Goal: Task Accomplishment & Management: Complete application form

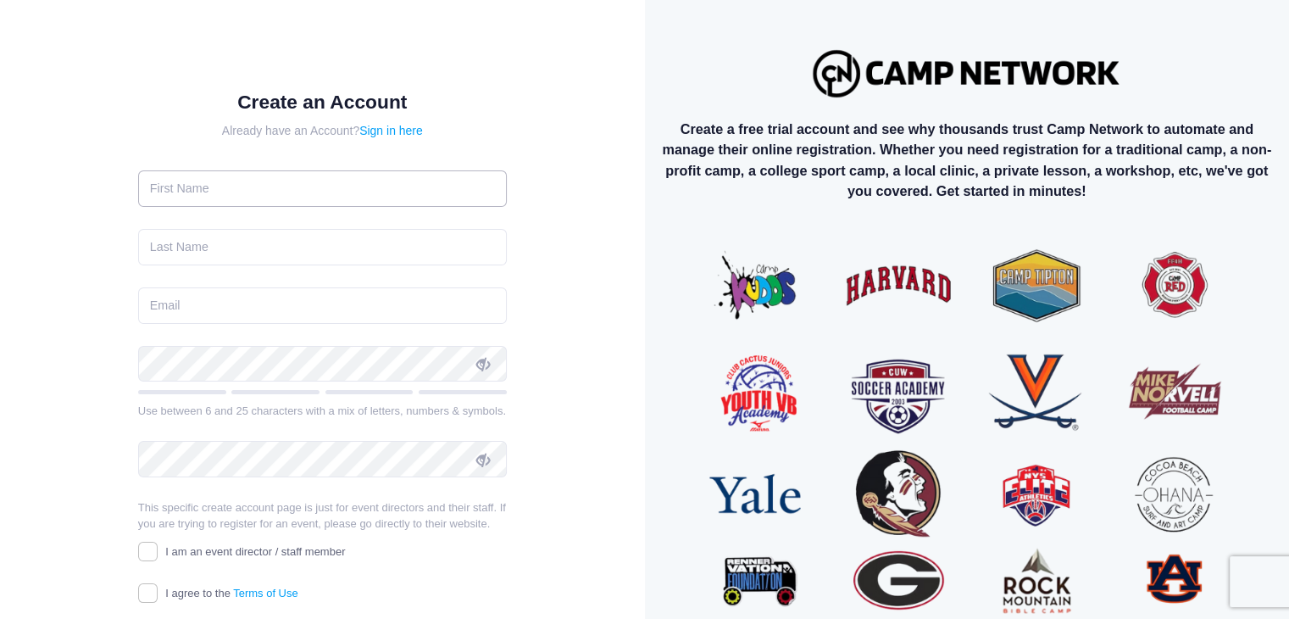
click at [320, 187] on input "text" at bounding box center [322, 188] width 369 height 36
click at [298, 181] on input "text" at bounding box center [322, 188] width 369 height 36
type input "Rachael"
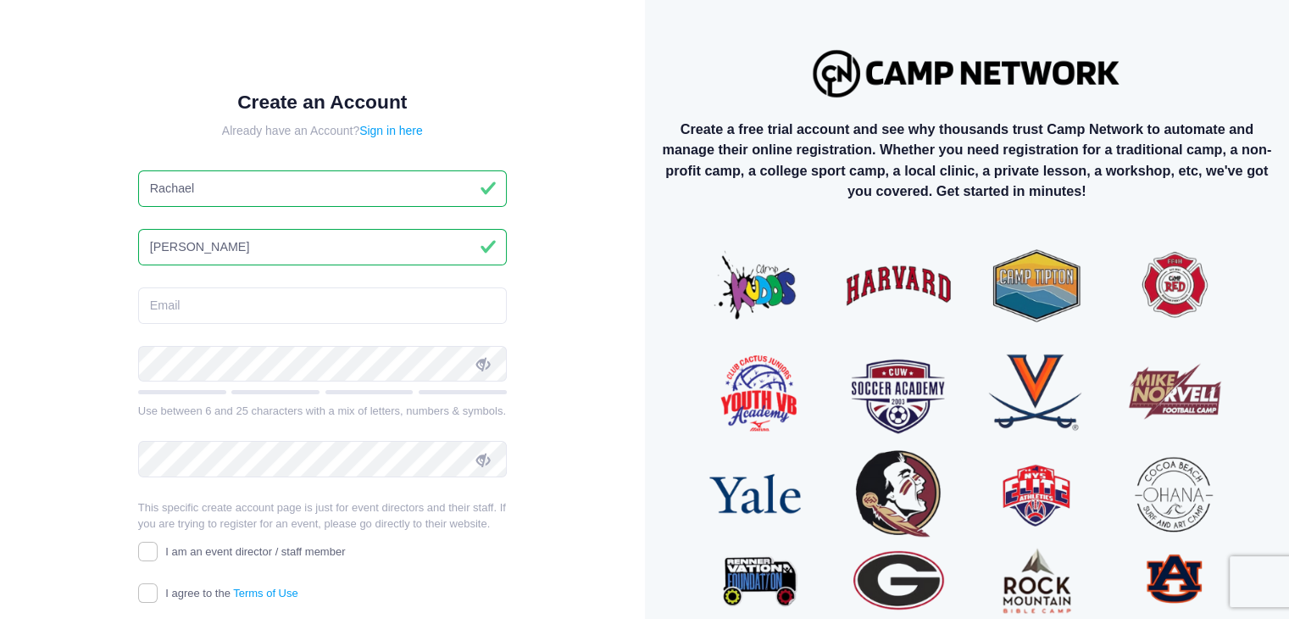
type input "Bennewitz"
click at [281, 319] on input "email" at bounding box center [322, 305] width 369 height 36
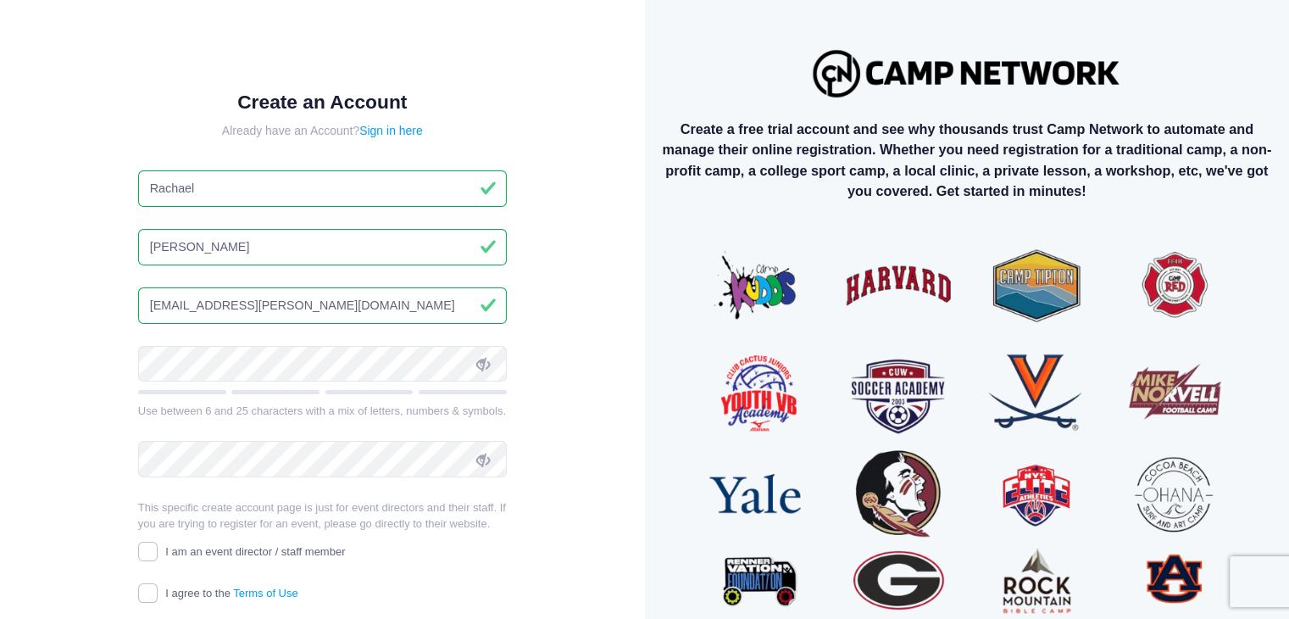
type input "rachael.bennewitz@hopeforkids.org"
click at [484, 363] on icon at bounding box center [483, 365] width 14 height 14
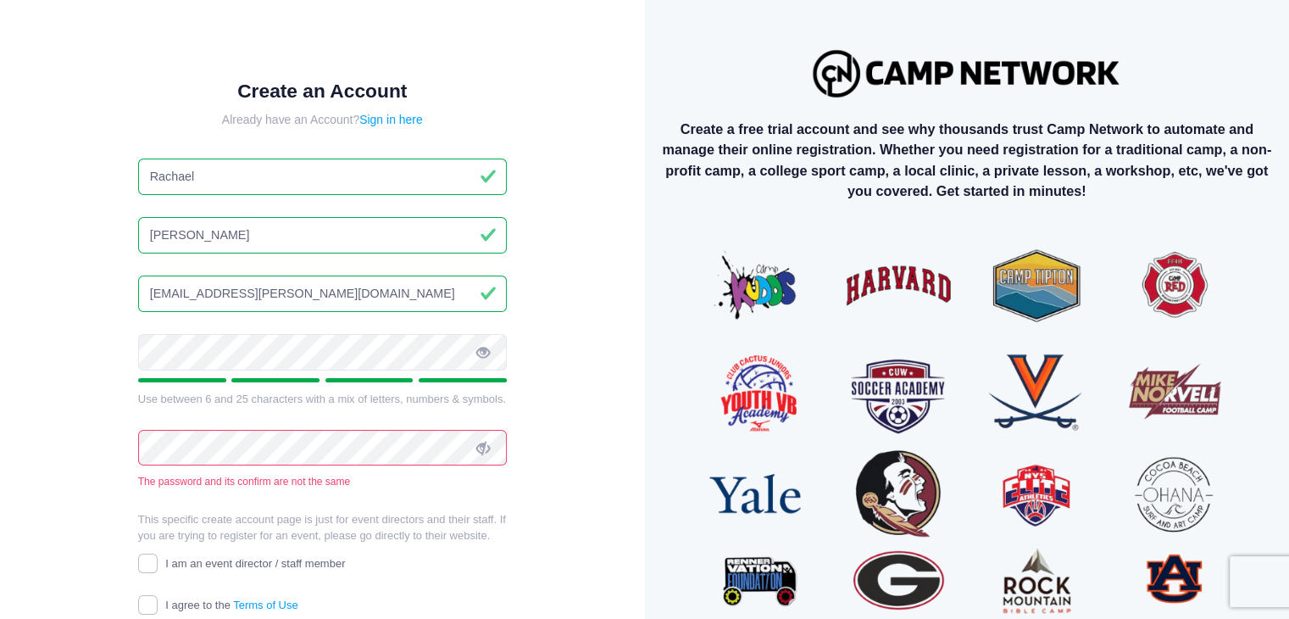
click at [554, 453] on div "Create an Account Already have an Account? Sign in here Rachael Bennewitz racha…" at bounding box center [323, 391] width 590 height 726
click at [486, 448] on icon at bounding box center [483, 449] width 14 height 14
click at [546, 479] on div "Create an Account Already have an Account? Sign in here Rachael Bennewitz racha…" at bounding box center [323, 391] width 590 height 726
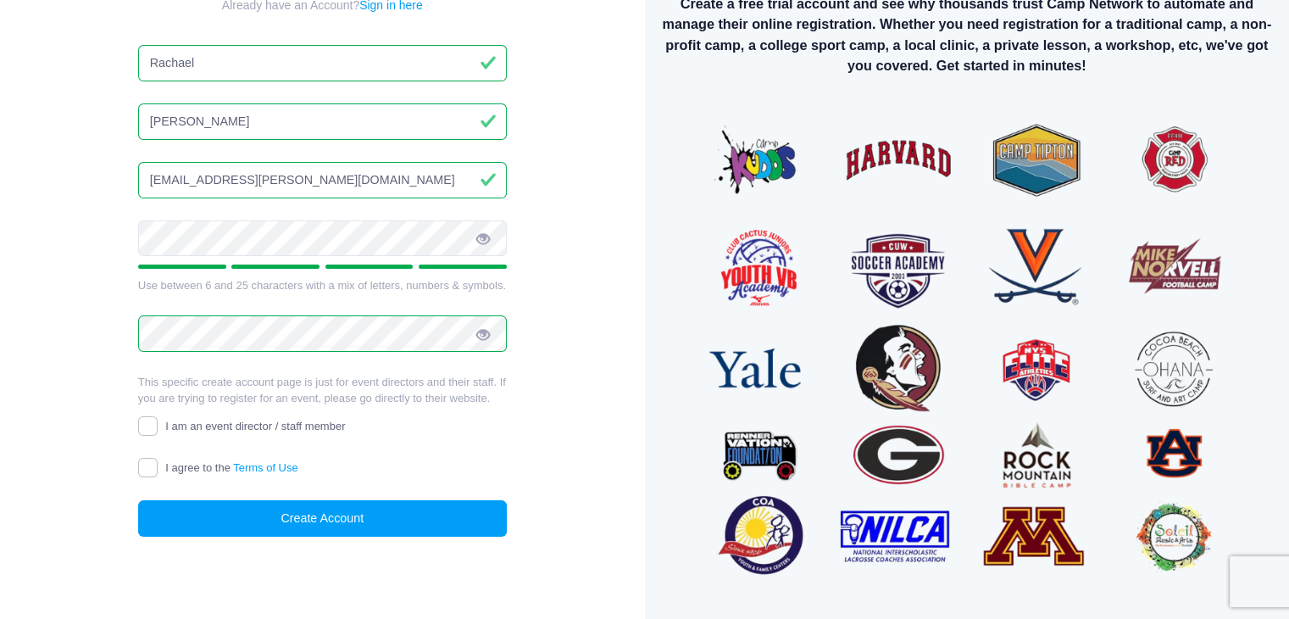
scroll to position [137, 0]
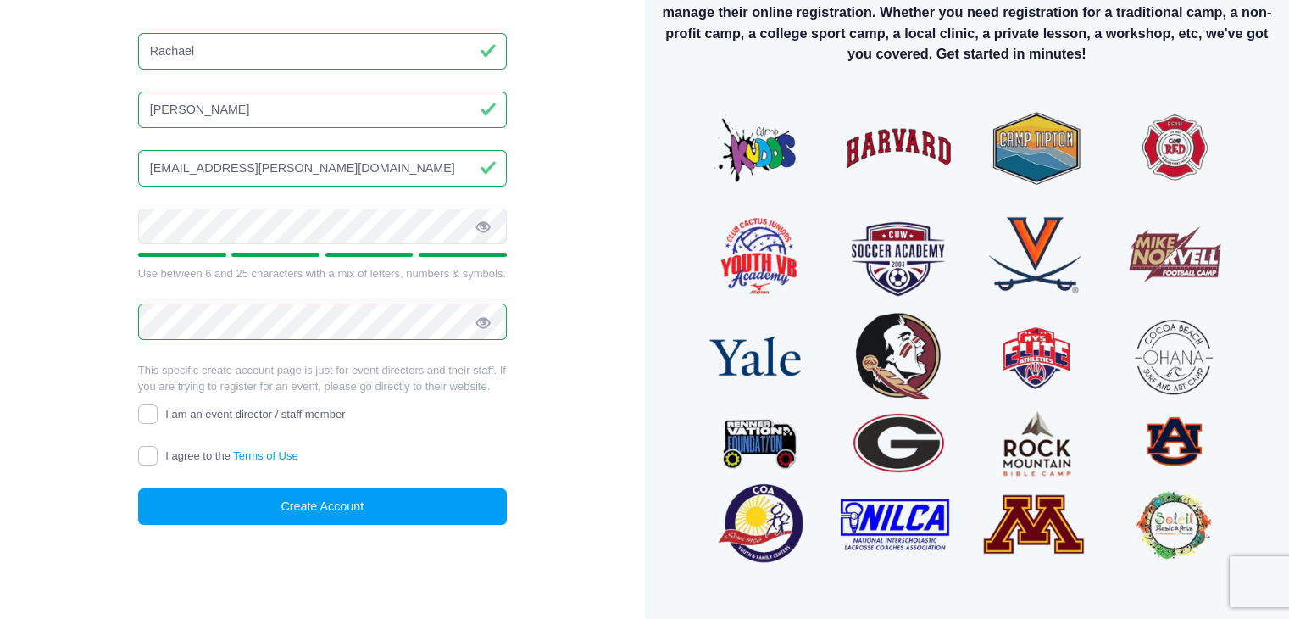
click at [192, 414] on span "I am an event director / staff member" at bounding box center [255, 414] width 180 height 13
click at [158, 414] on input "I am an event director / staff member" at bounding box center [147, 413] width 19 height 19
checkbox input "true"
click at [186, 453] on span "I agree to the Terms of Use" at bounding box center [231, 455] width 132 height 13
click at [158, 453] on input "I agree to the Terms of Use" at bounding box center [147, 455] width 19 height 19
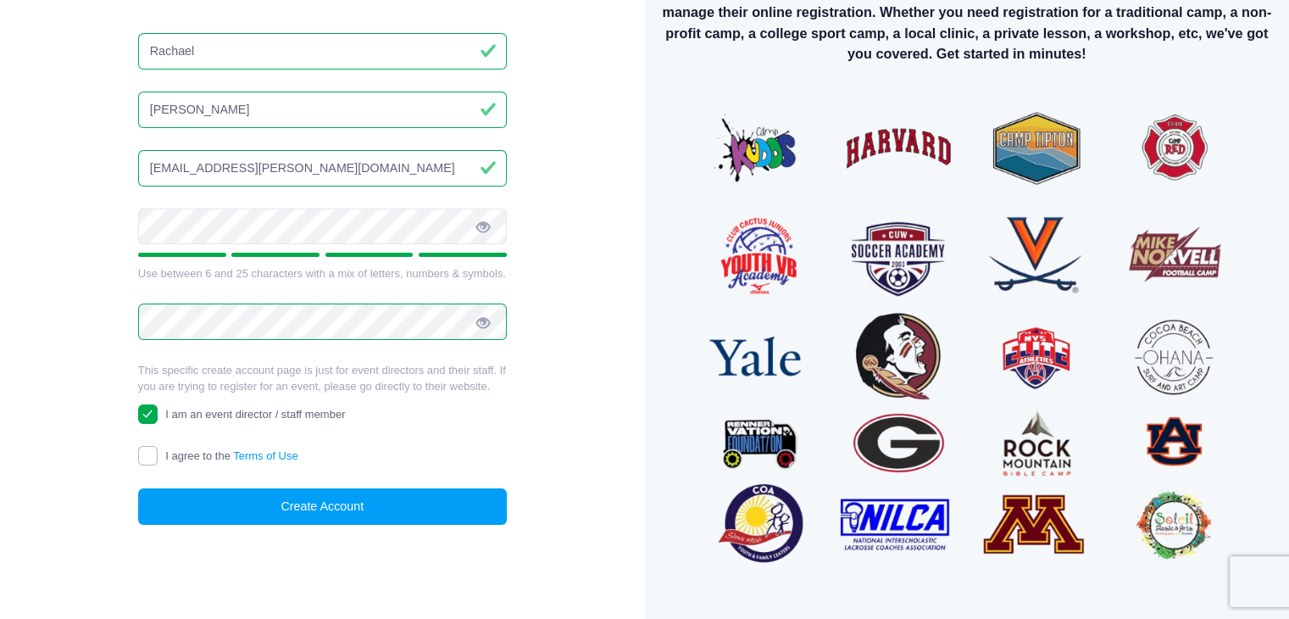
checkbox input "true"
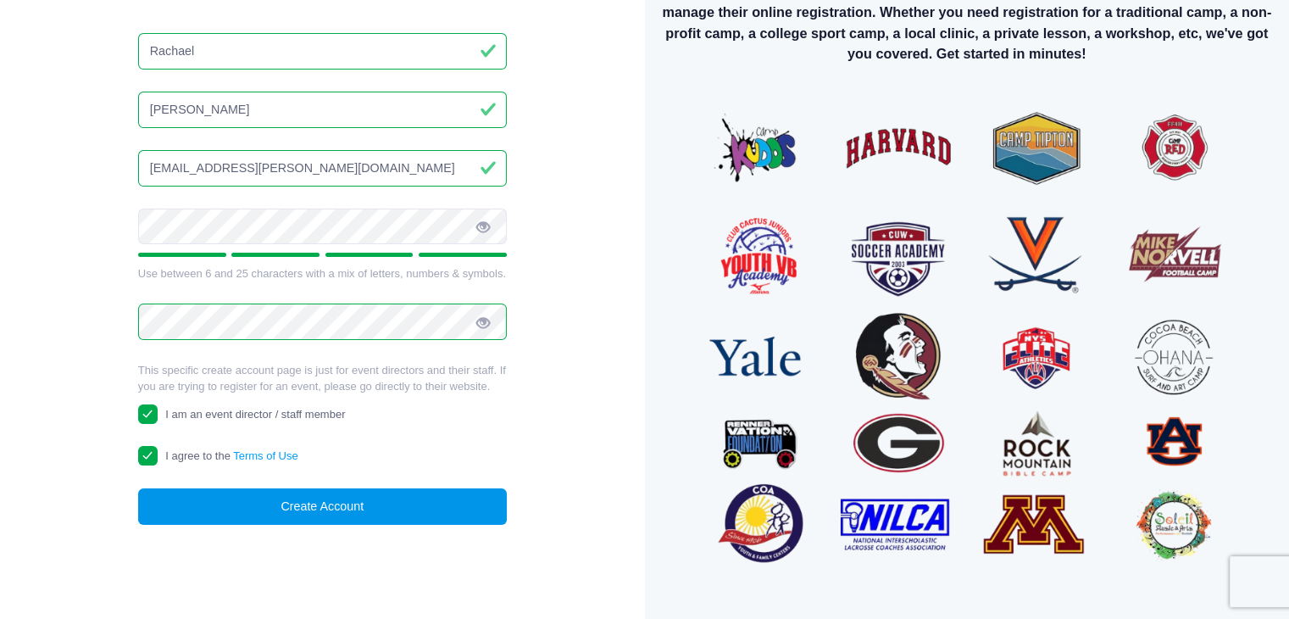
click at [264, 506] on button "Create Account" at bounding box center [322, 506] width 369 height 36
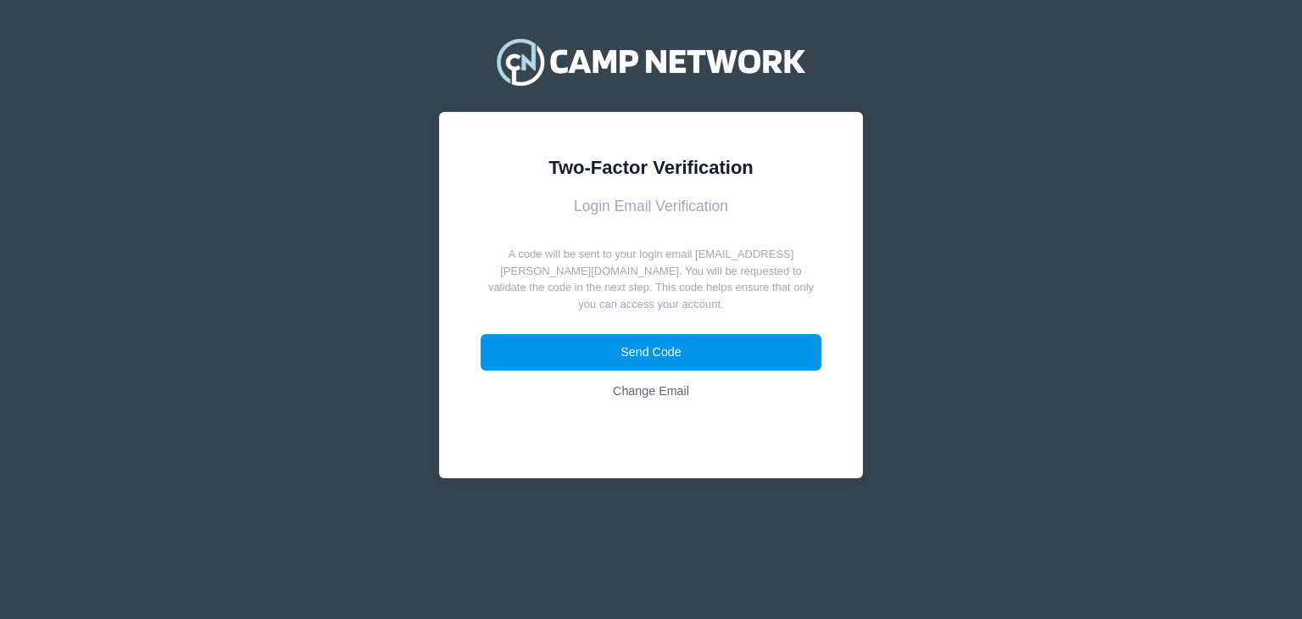
click at [644, 359] on button "Send Code" at bounding box center [652, 352] width 342 height 36
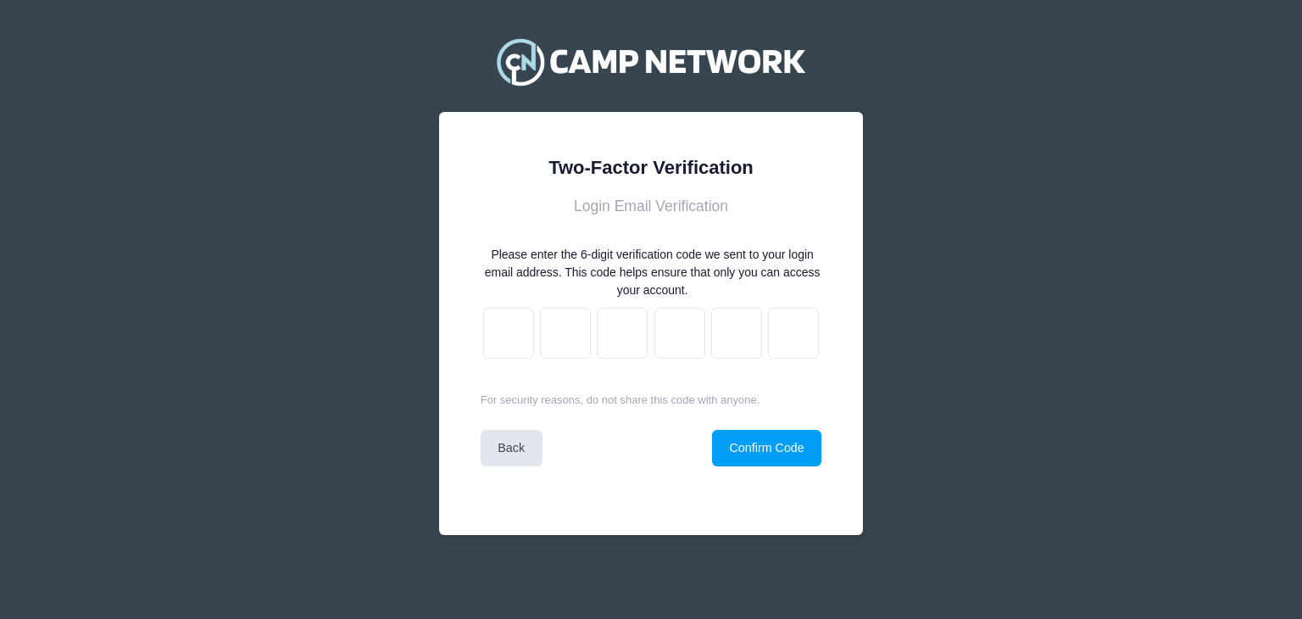
click at [481, 323] on div at bounding box center [652, 333] width 342 height 62
click at [498, 326] on input "text" at bounding box center [508, 333] width 51 height 51
paste input "7"
type input "d"
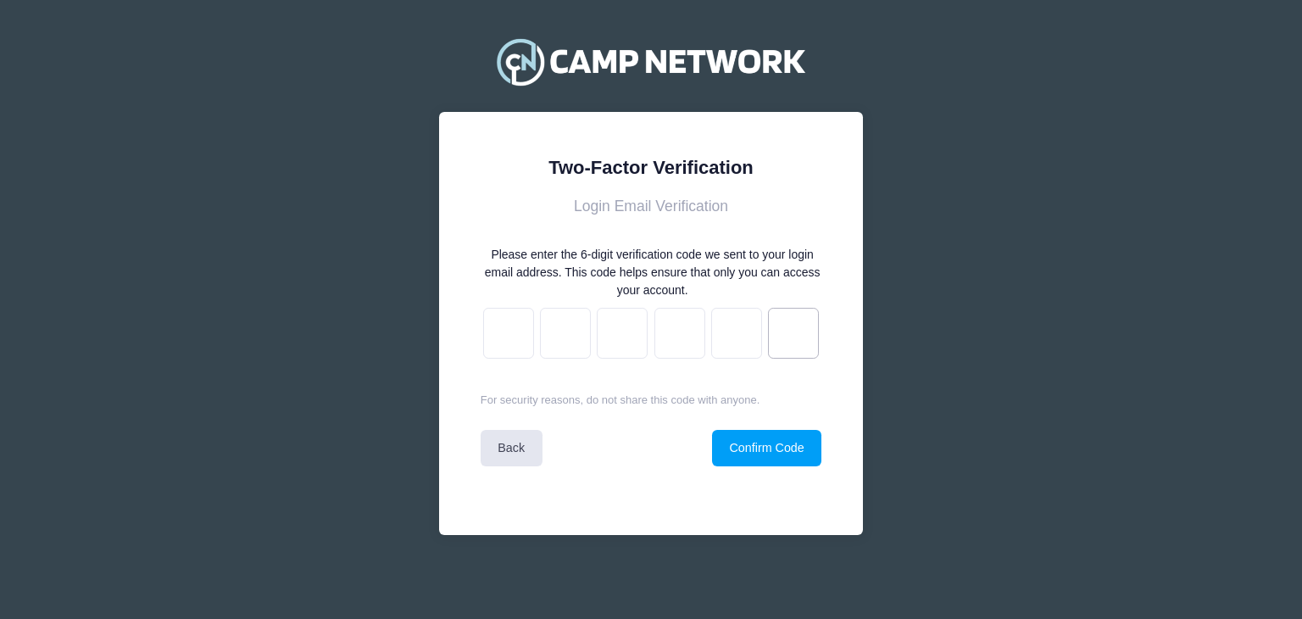
type input "2"
type input "3"
type input "8"
type input "7"
click at [773, 442] on button "Confirm Code" at bounding box center [766, 448] width 109 height 36
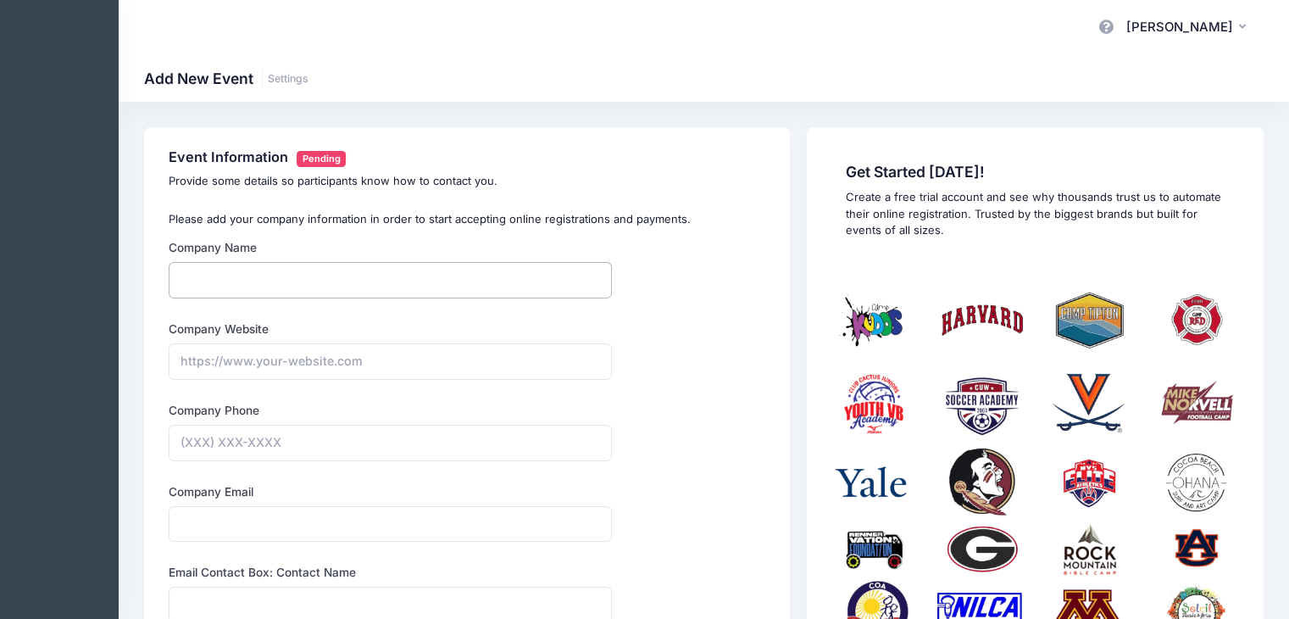
click at [271, 285] on input "Company Name" at bounding box center [390, 280] width 443 height 36
type input "Hope For Kids"
click at [272, 354] on input "Company Website" at bounding box center [390, 361] width 443 height 36
type input "https://hopeforkids.org"
click at [202, 442] on input "Company Phone" at bounding box center [390, 443] width 443 height 36
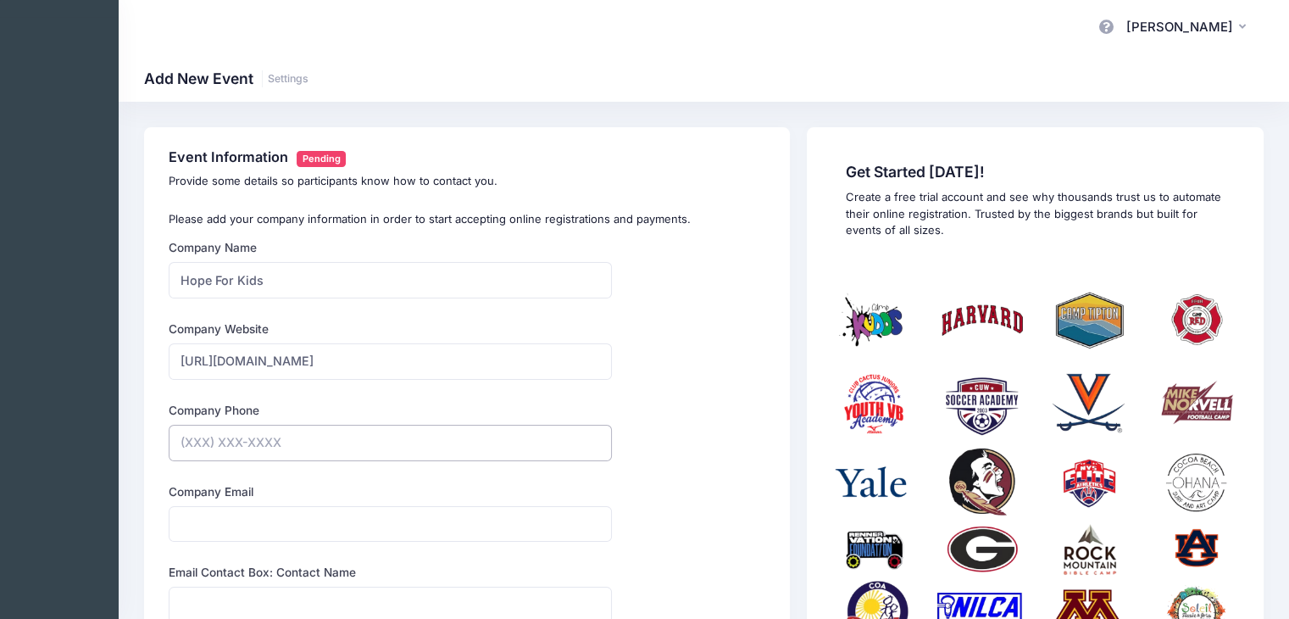
type input "(171) 758-2643"
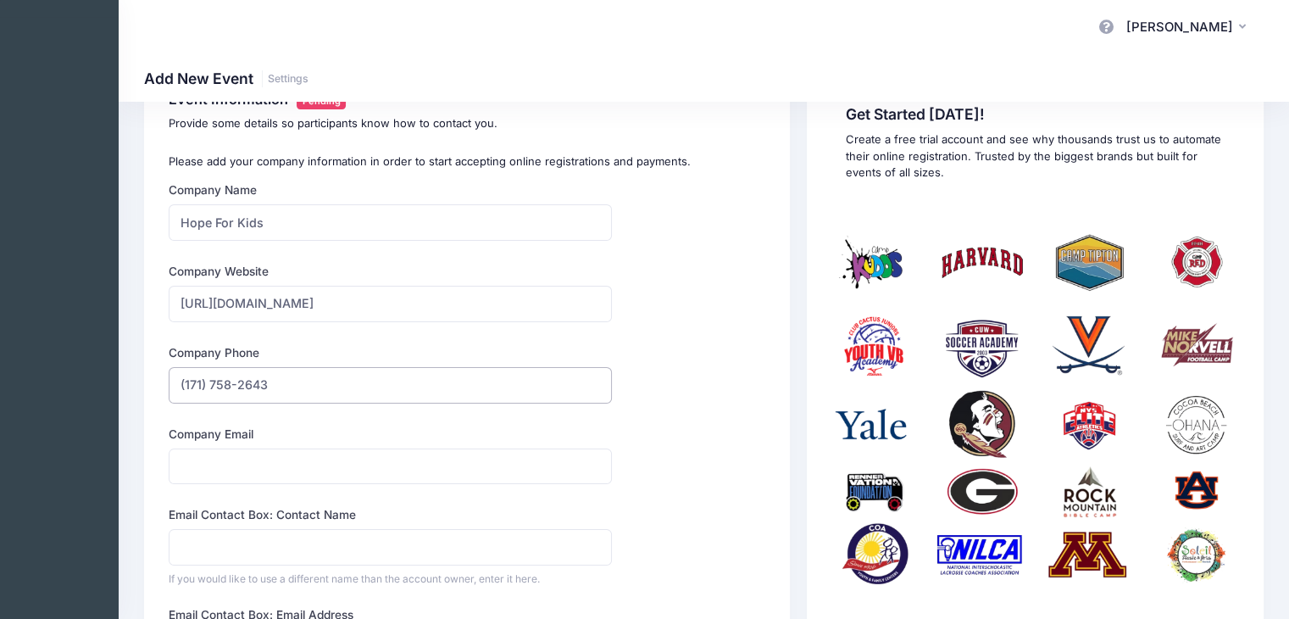
scroll to position [58, 0]
click at [296, 471] on input "Company Email" at bounding box center [390, 466] width 443 height 36
type input "rachael.bennewitz@hopeforkids.org"
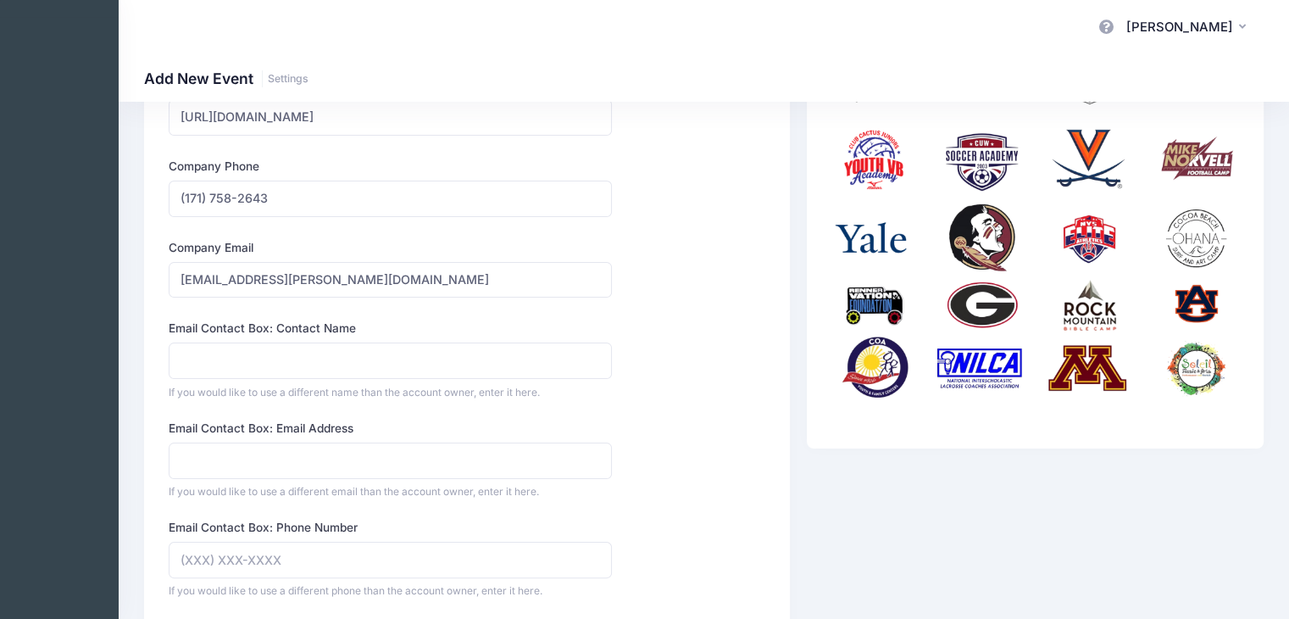
scroll to position [264, 0]
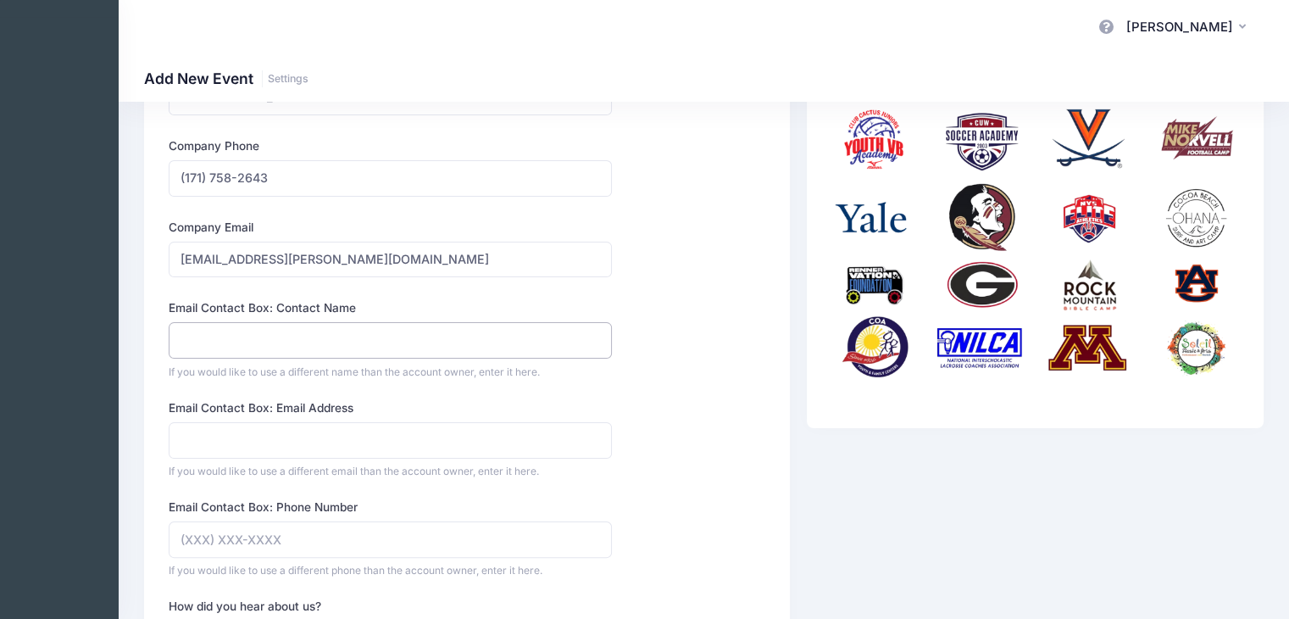
click at [454, 340] on input "Email Contact Box: Contact Name" at bounding box center [390, 340] width 443 height 36
click at [159, 336] on div "Event Information Pending Provide some details so participants know how to cont…" at bounding box center [467, 389] width 646 height 1052
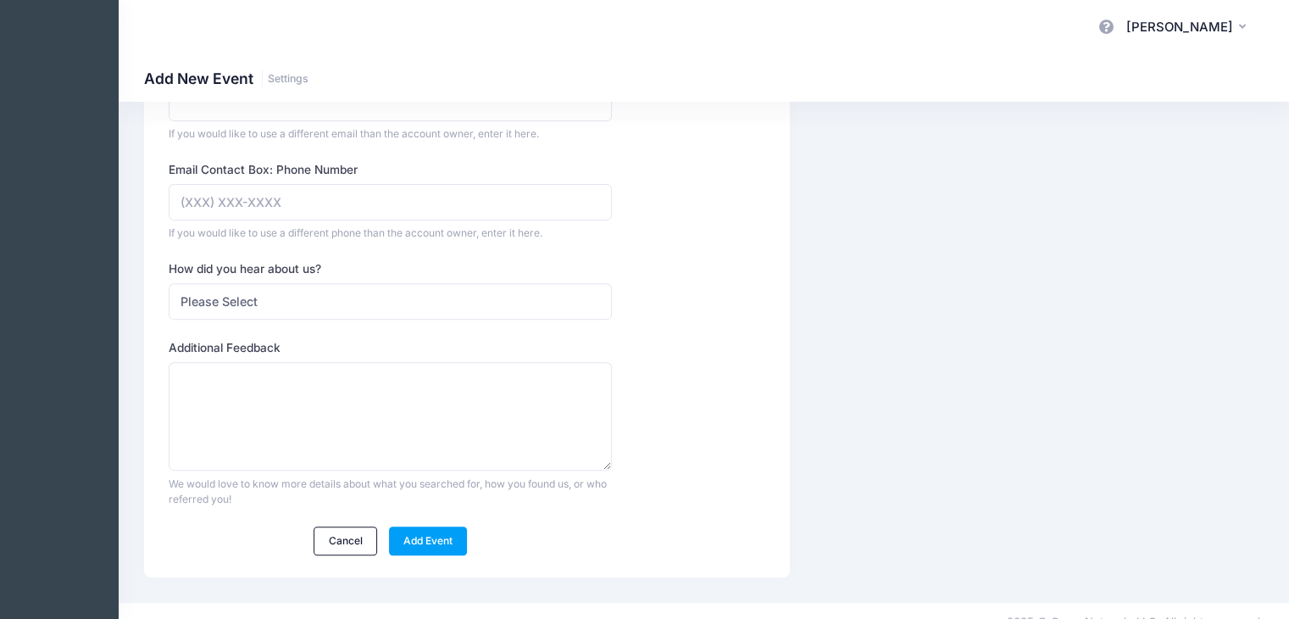
scroll to position [603, 0]
click at [248, 275] on div "How did you hear about us? Please Select Web Search Customer Referral Other" at bounding box center [390, 288] width 443 height 59
click at [242, 306] on select "Please Select Web Search Customer Referral Other" at bounding box center [390, 300] width 443 height 36
select select "web"
click at [169, 282] on select "Please Select Web Search Customer Referral Other" at bounding box center [390, 300] width 443 height 36
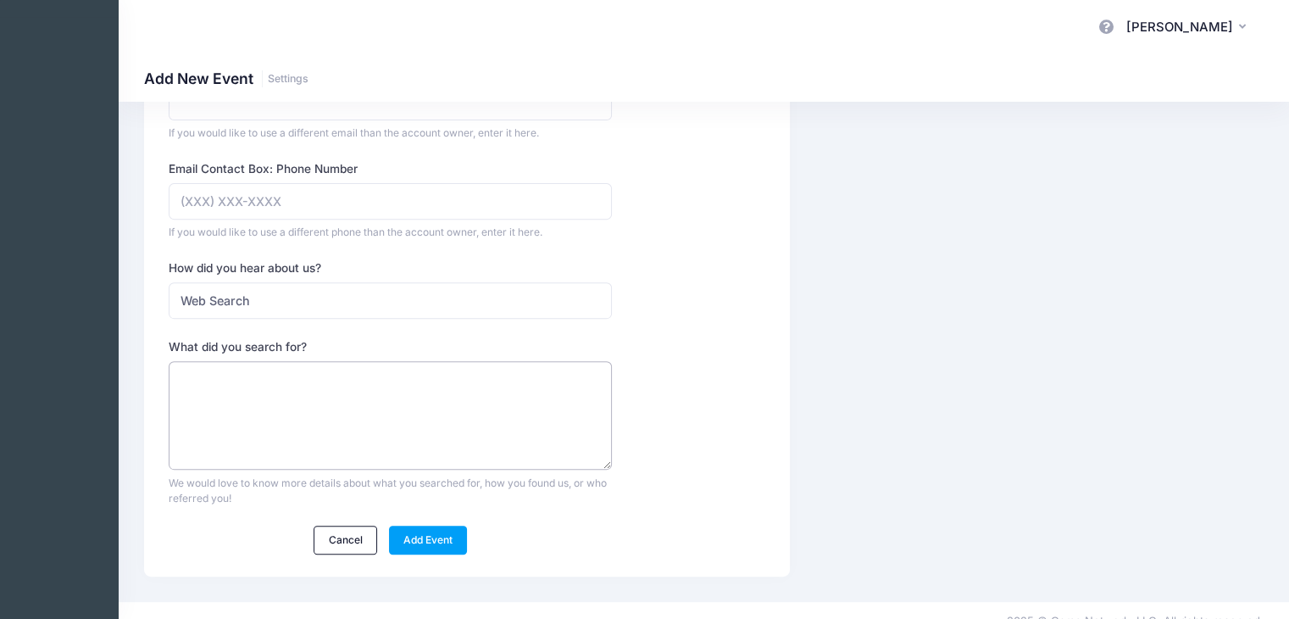
click at [236, 430] on textarea "What did you search for?" at bounding box center [390, 415] width 443 height 109
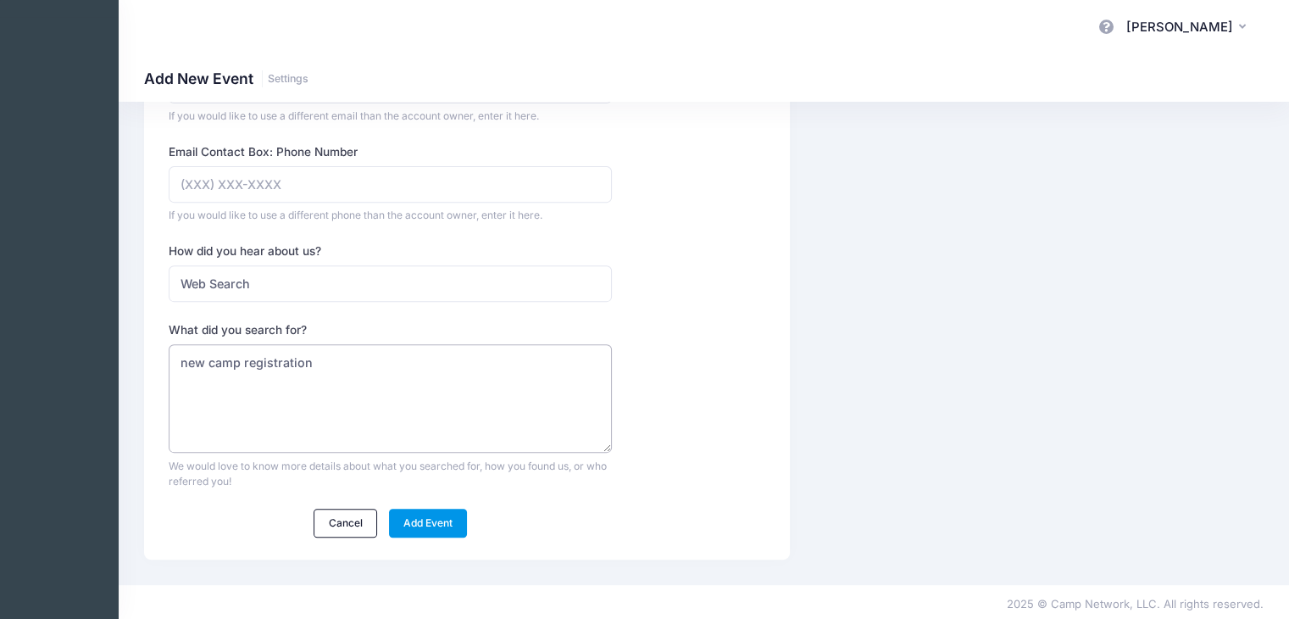
scroll to position [620, 0]
type textarea "new camp registration"
click at [405, 520] on link "Add Event" at bounding box center [428, 522] width 79 height 29
